Goal: Find specific page/section: Find specific page/section

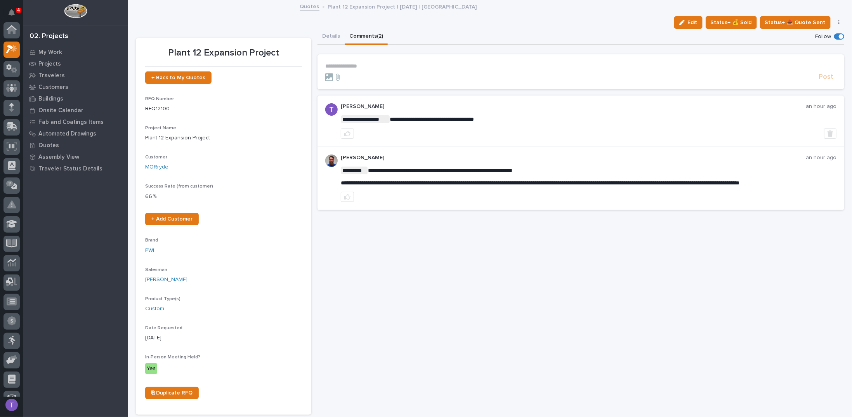
scroll to position [19, 0]
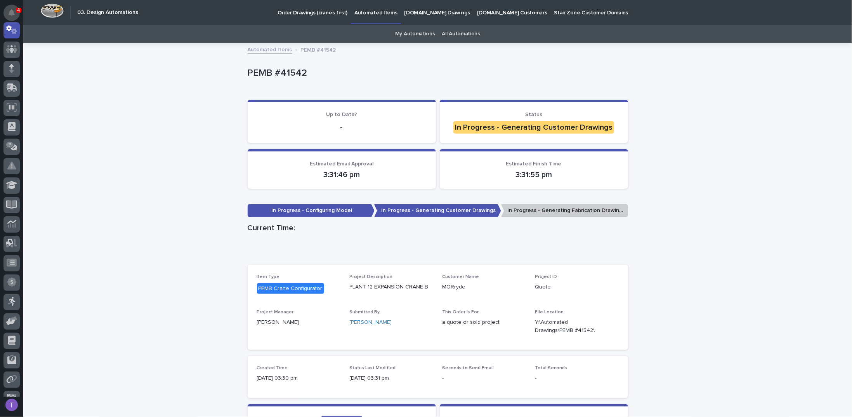
click at [9, 11] on icon "Notifications" at bounding box center [12, 12] width 6 height 7
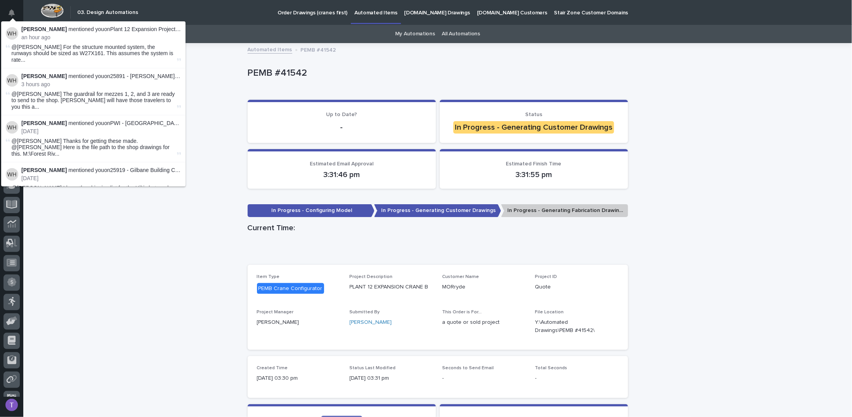
click at [13, 32] on img at bounding box center [12, 33] width 12 height 12
click at [212, 6] on div "Order Drawings (cranes first) Automated Items StairZone.com Drawings StairZone.…" at bounding box center [487, 12] width 691 height 25
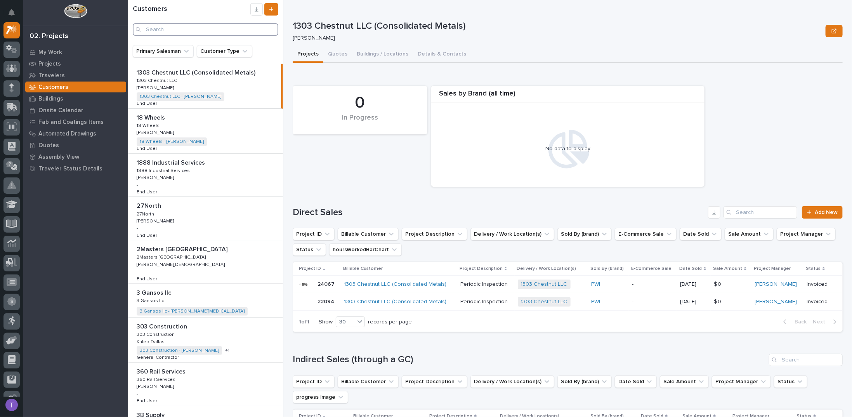
click at [188, 28] on input "Search" at bounding box center [206, 29] width 146 height 12
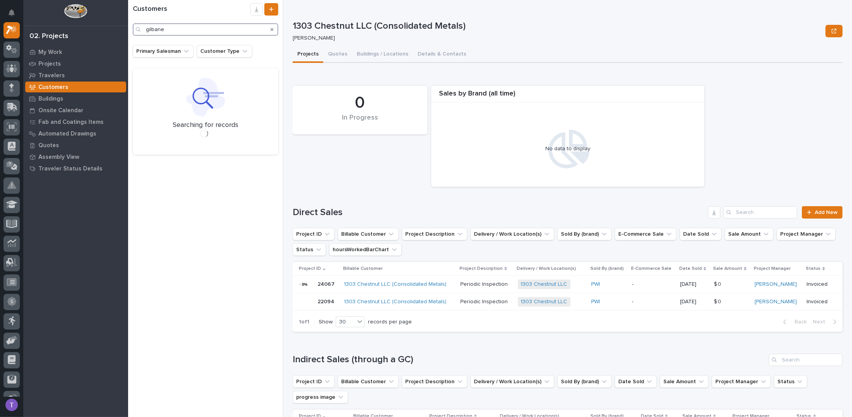
type input "gilbane"
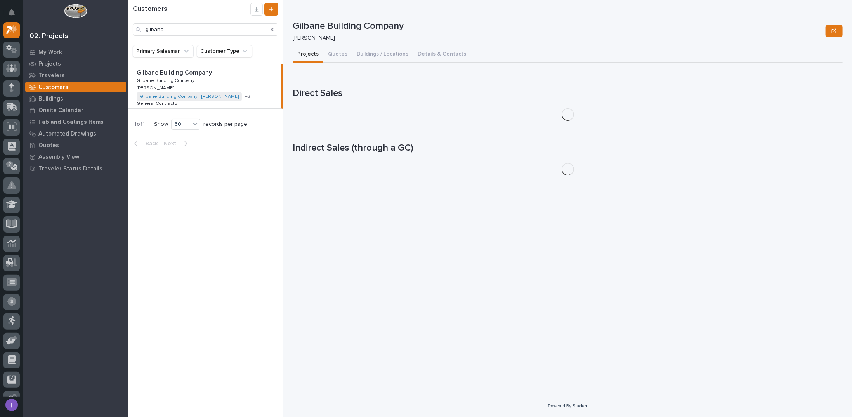
click at [181, 70] on p "Gilbane Building Company" at bounding box center [175, 72] width 77 height 9
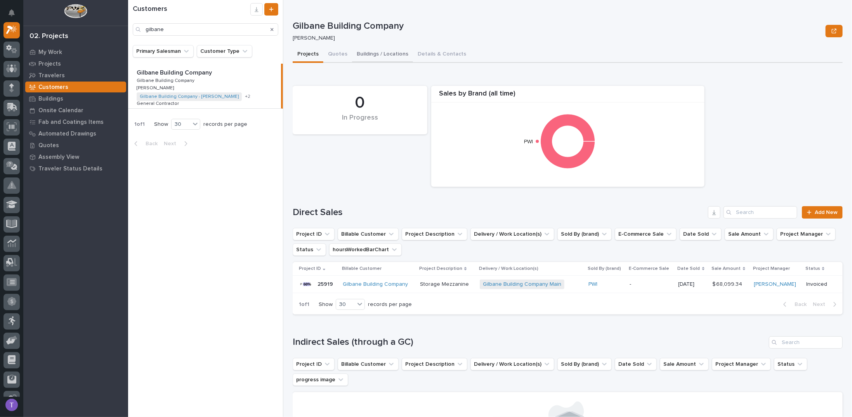
click at [367, 53] on button "Buildings / Locations" at bounding box center [382, 55] width 61 height 16
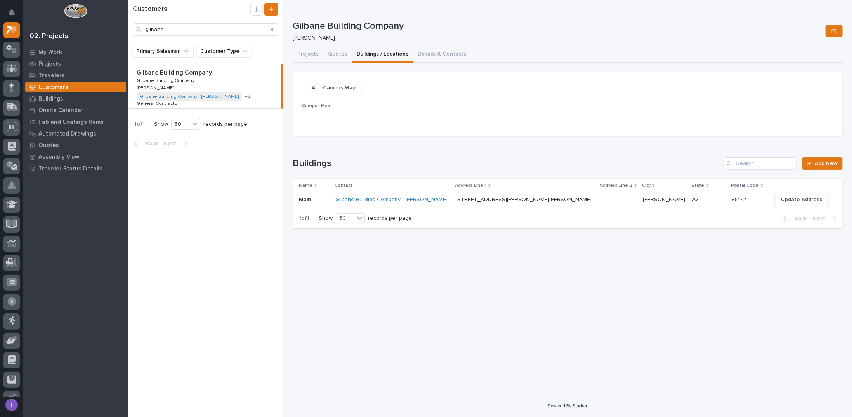
click at [503, 198] on p "7815 N White and Parker Rd." at bounding box center [524, 199] width 137 height 8
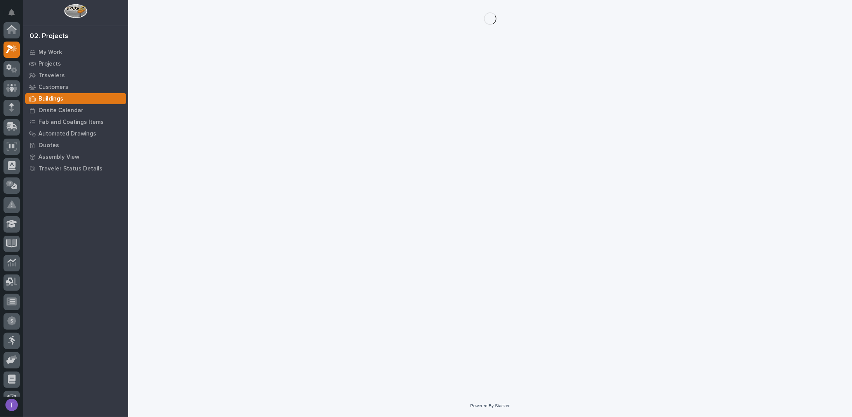
scroll to position [19, 0]
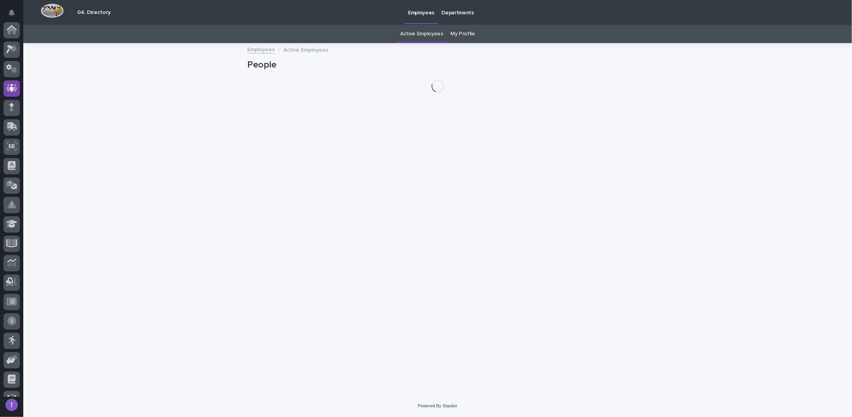
scroll to position [58, 0]
